Goal: Entertainment & Leisure: Consume media (video, audio)

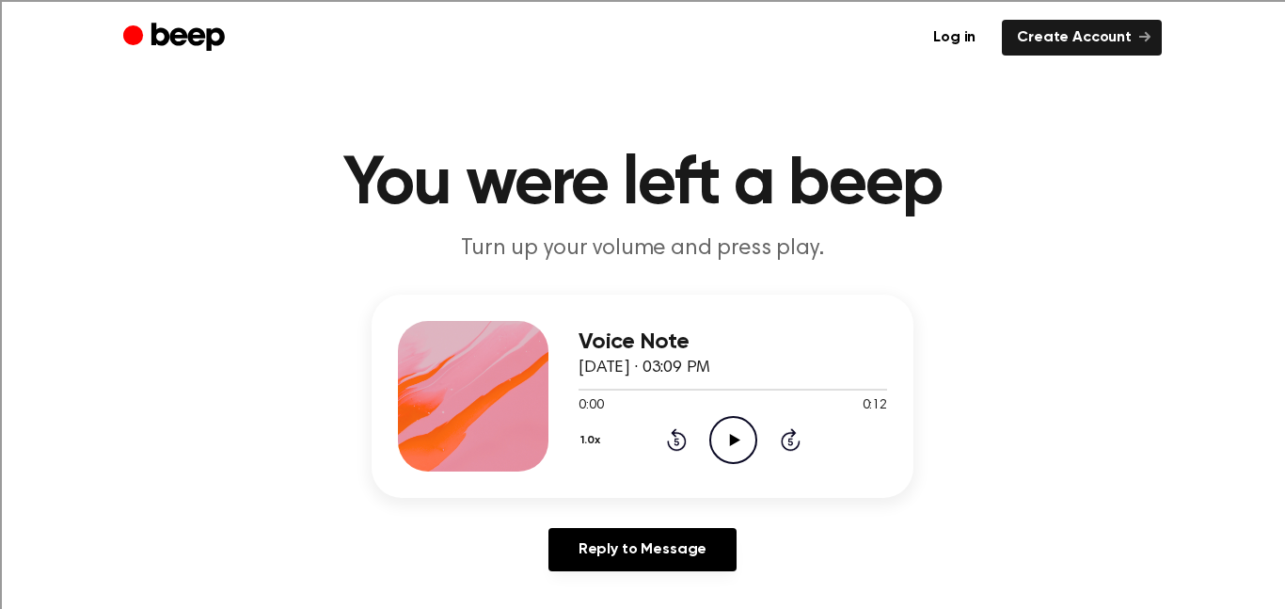
click at [717, 413] on div "0:00 0:12" at bounding box center [732, 406] width 309 height 20
click at [718, 449] on icon "Play Audio" at bounding box center [733, 440] width 48 height 48
click at [720, 433] on icon "Play Audio" at bounding box center [733, 440] width 48 height 48
click at [735, 439] on icon at bounding box center [734, 440] width 10 height 12
click at [716, 424] on icon "Play Audio" at bounding box center [733, 440] width 48 height 48
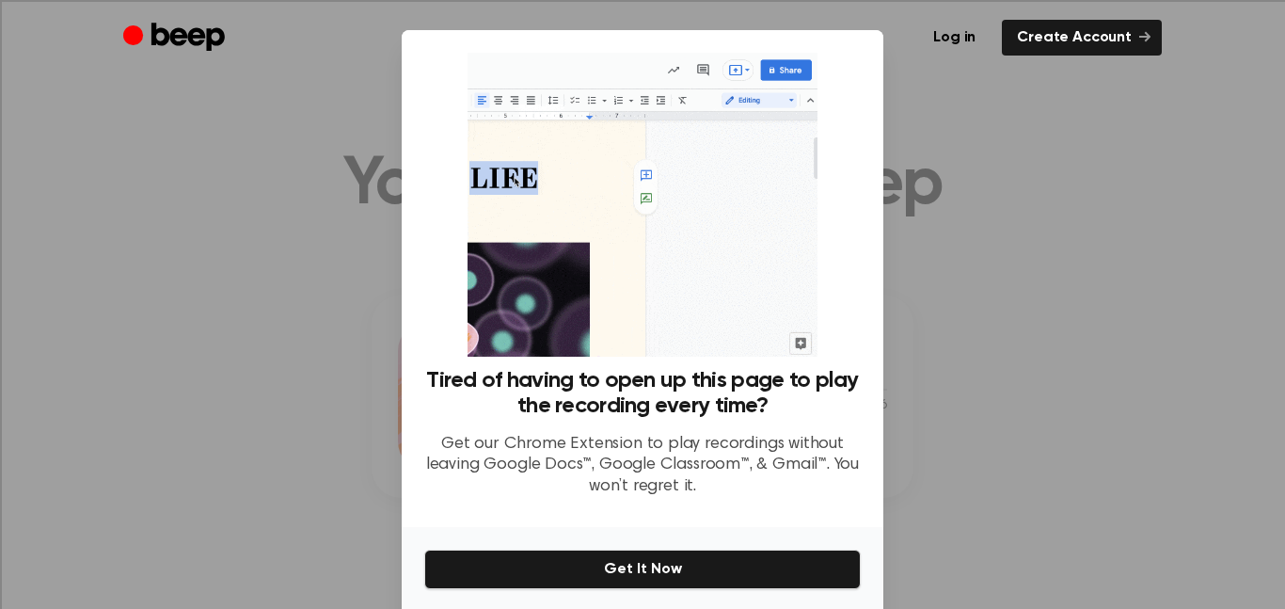
click at [987, 91] on div at bounding box center [642, 304] width 1285 height 609
click at [985, 93] on div at bounding box center [642, 304] width 1285 height 609
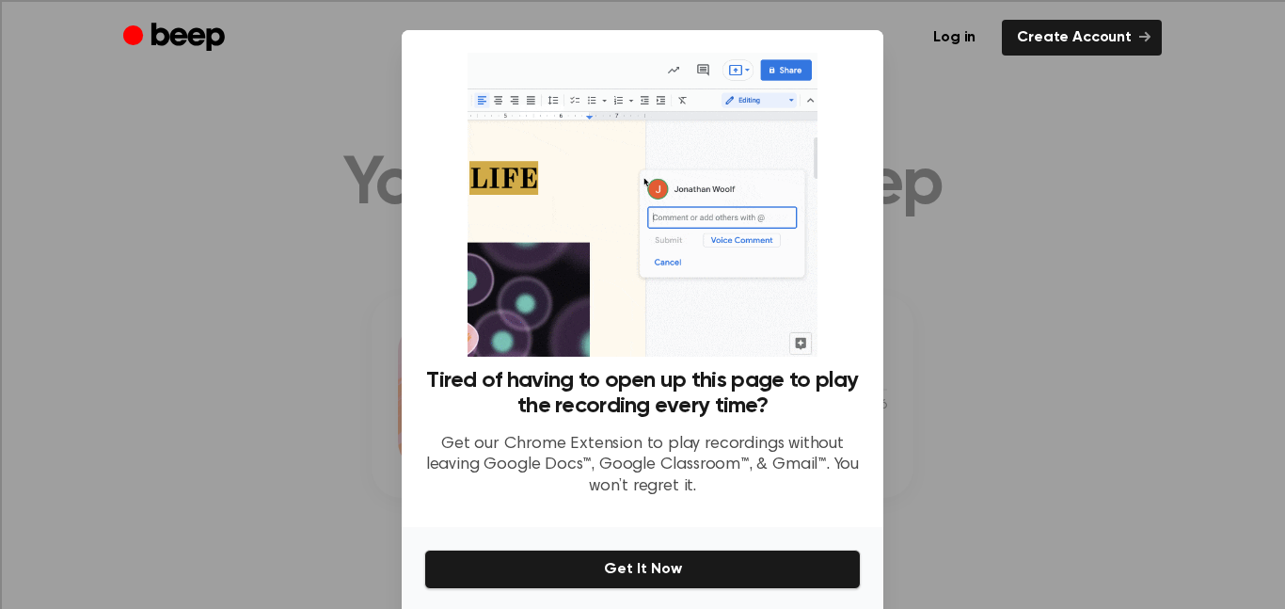
click at [985, 93] on div at bounding box center [642, 304] width 1285 height 609
click at [91, 351] on div "​ Tired of having to open up this page to play the recording every time? Get ou…" at bounding box center [642, 339] width 1285 height 679
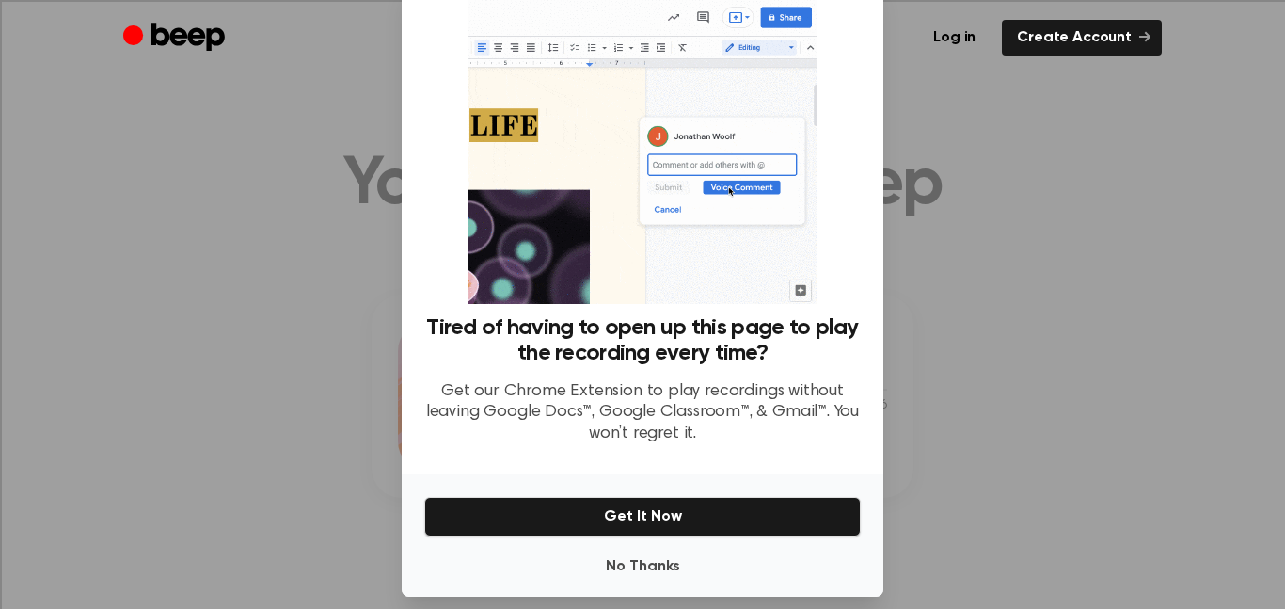
scroll to position [71, 0]
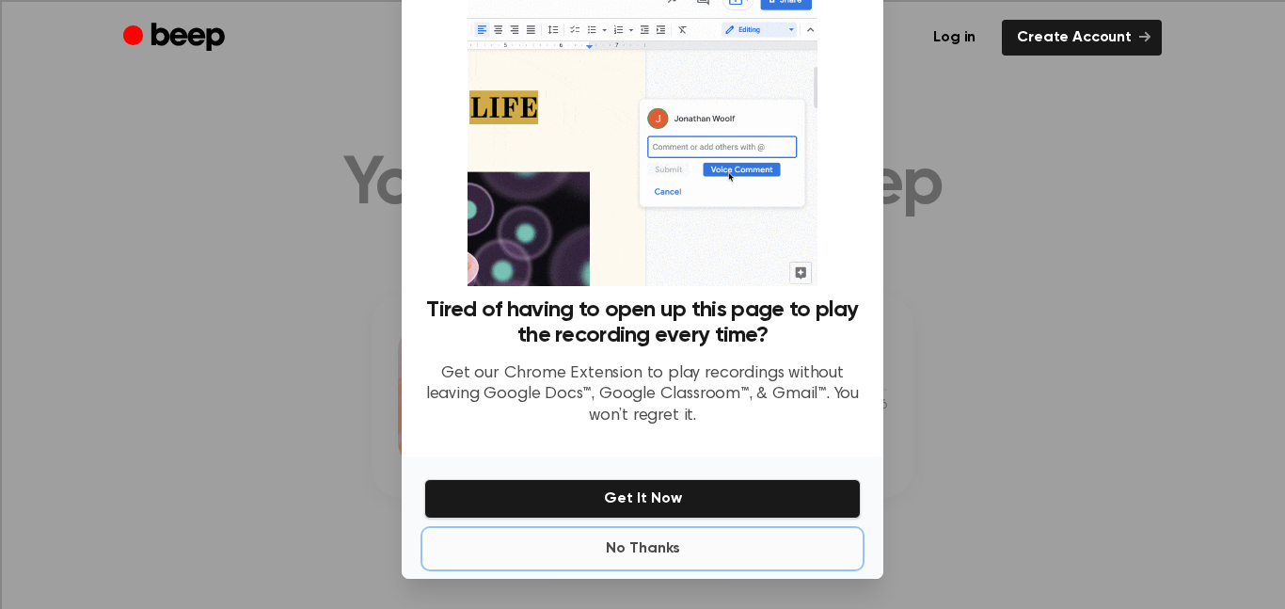
click at [616, 539] on button "No Thanks" at bounding box center [642, 549] width 436 height 38
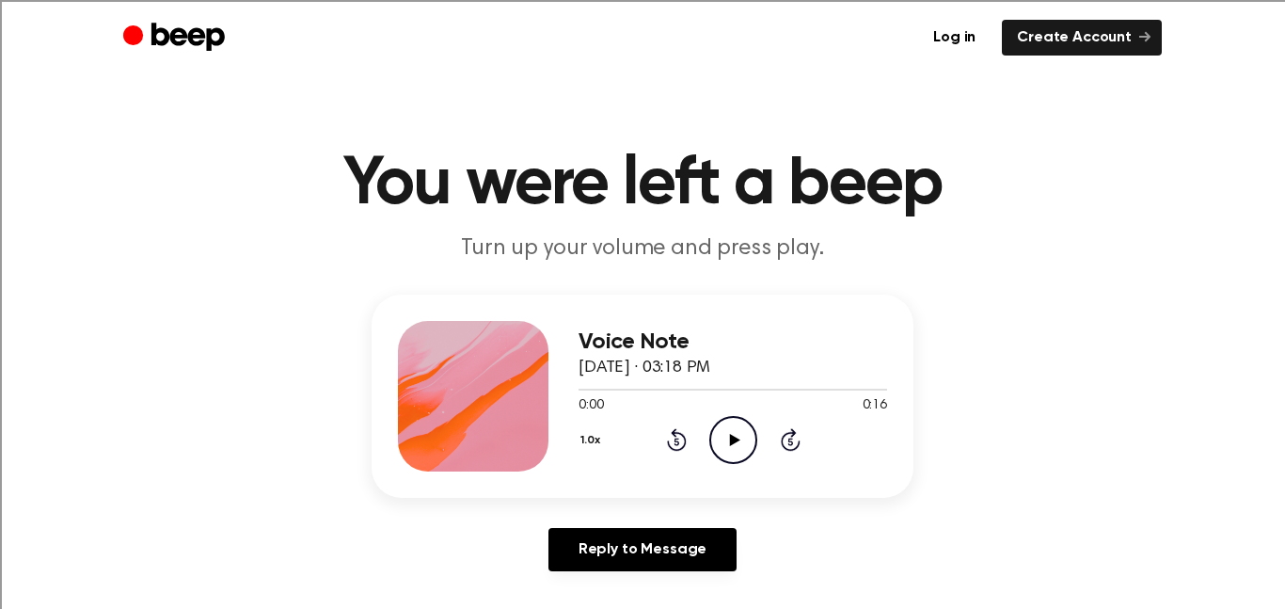
click at [713, 446] on icon "Play Audio" at bounding box center [733, 440] width 48 height 48
click at [721, 431] on icon "Play Audio" at bounding box center [733, 440] width 48 height 48
